Goal: Information Seeking & Learning: Learn about a topic

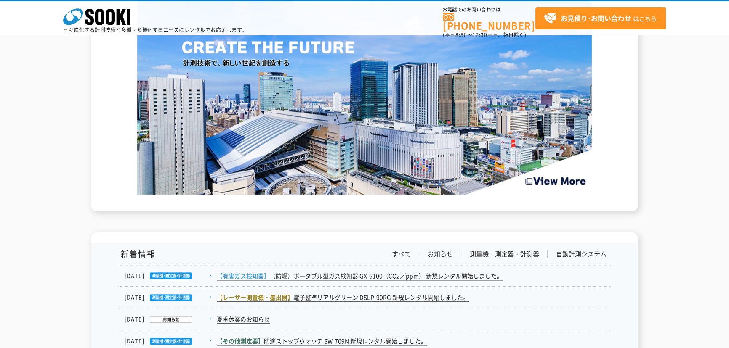
scroll to position [1300, 0]
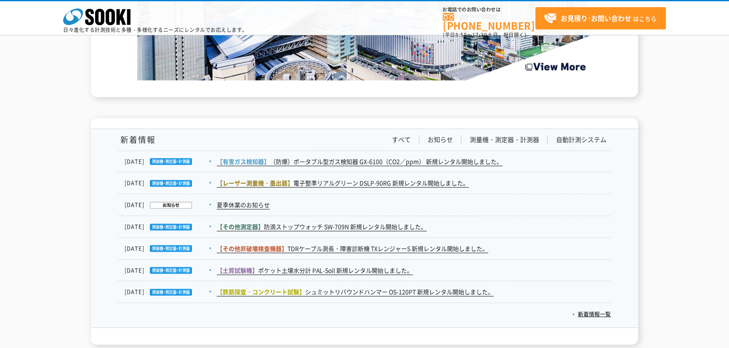
drag, startPoint x: 297, startPoint y: 204, endPoint x: 125, endPoint y: 164, distance: 177.1
click at [125, 164] on dl "[DATE] 【有害ガス検知器】 （防爆）ポータブル型ガス検知器 GX-6100（CO2／ppm） 新規レンタル開始しました。 [DATE] 【レーザー測量機…" at bounding box center [364, 227] width 492 height 153
click at [125, 164] on dt "[DATE]" at bounding box center [170, 161] width 91 height 9
drag, startPoint x: 124, startPoint y: 164, endPoint x: 482, endPoint y: 325, distance: 392.6
click at [482, 325] on div "新着情報 すべて お知らせ 測量機・測定器・計測器 自動計測システム [DATE] 【有害ガス検知器】 （防爆）ポータブル型ガス検知器 GX-6100（CO2…" at bounding box center [364, 228] width 492 height 199
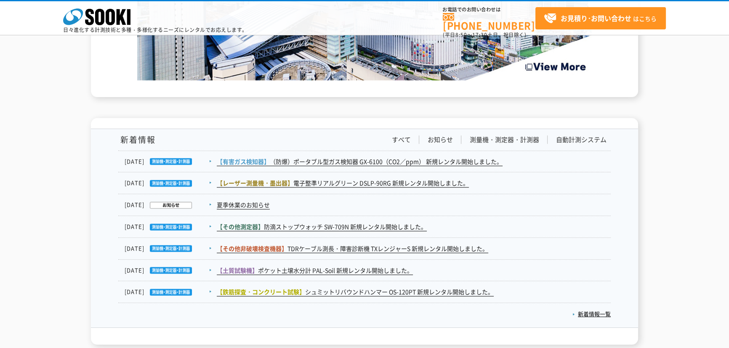
click at [276, 141] on div "新着情報 すべて お知らせ 測量機・測定器・計測器 自動計測システム" at bounding box center [364, 143] width 492 height 16
